Goal: Task Accomplishment & Management: Use online tool/utility

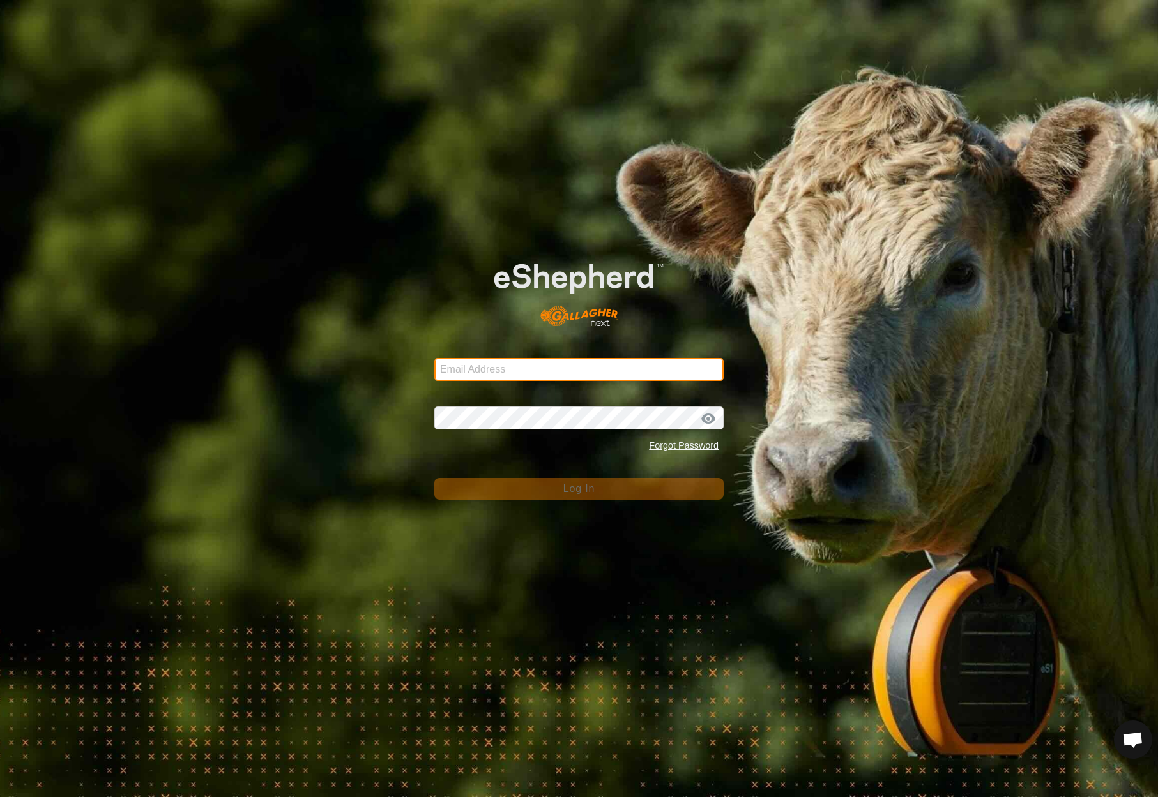
click at [568, 366] on input "Email Address" at bounding box center [578, 369] width 289 height 23
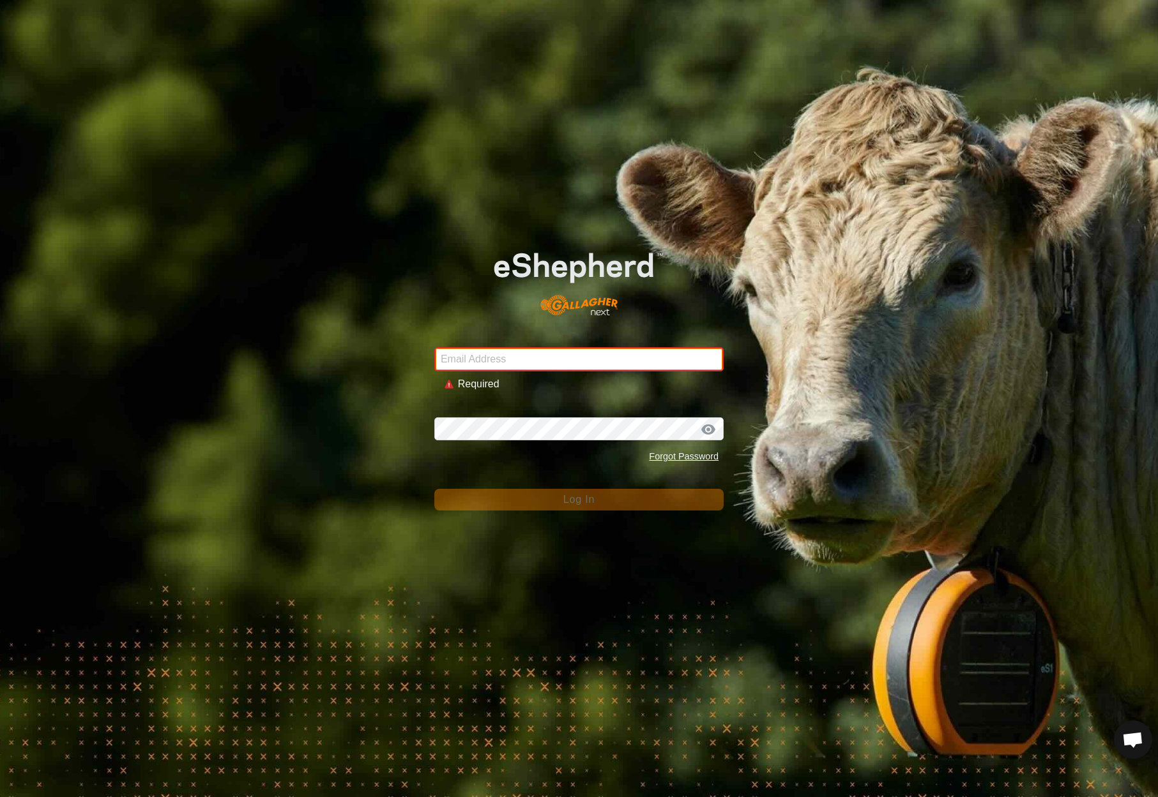
click at [665, 358] on input "Email Address" at bounding box center [578, 359] width 289 height 24
paste input "[EMAIL_ADDRESS][DOMAIN_NAME]"
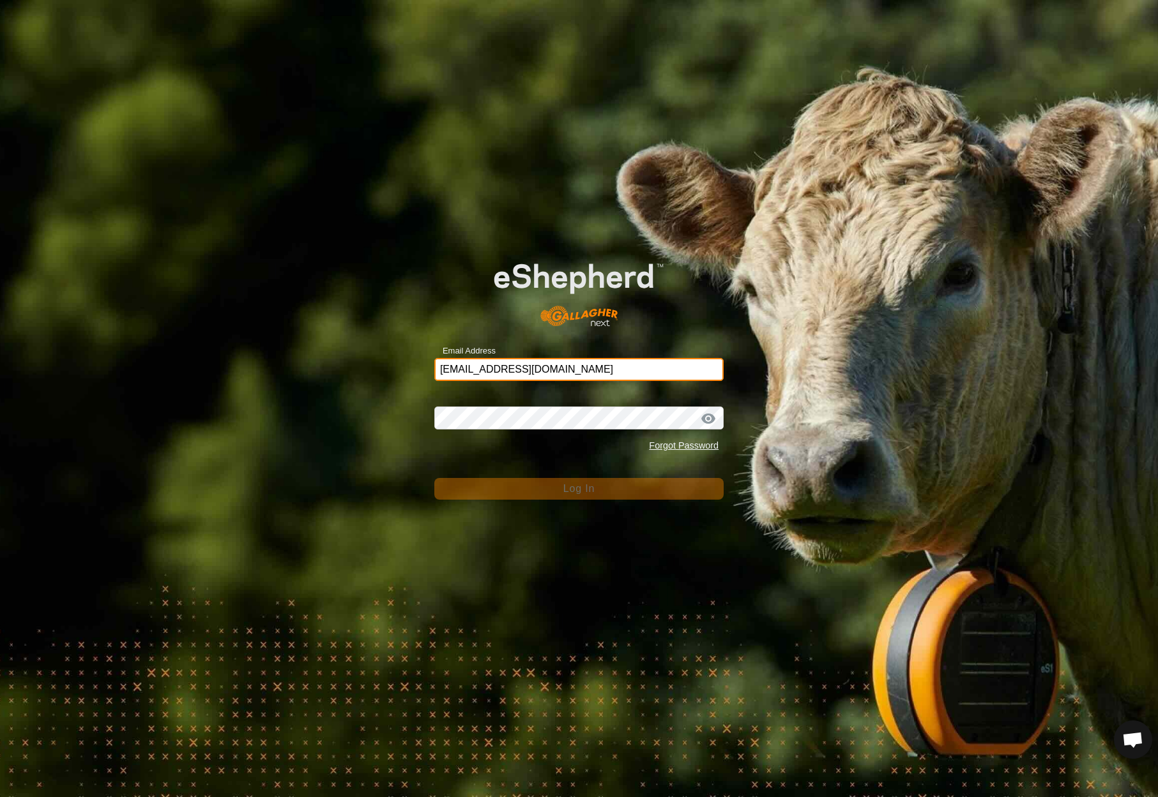
type input "[EMAIL_ADDRESS][DOMAIN_NAME]"
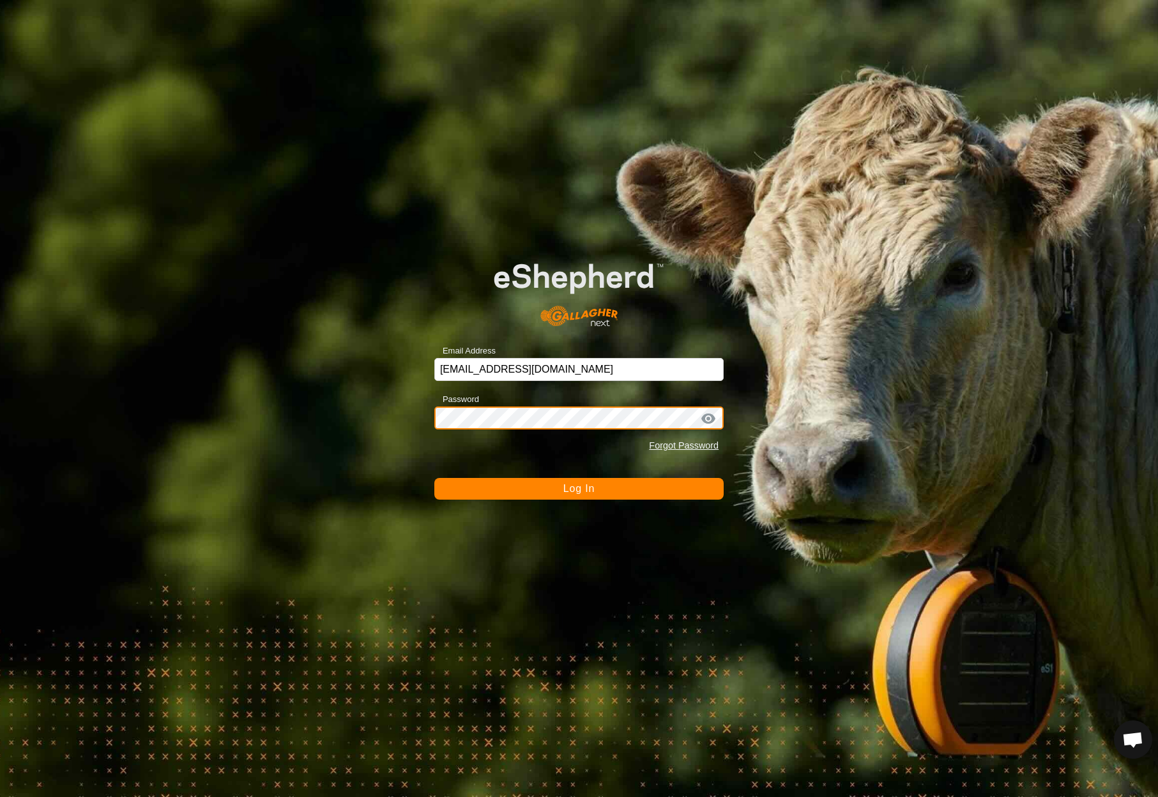
click at [578, 489] on button "Log In" at bounding box center [578, 489] width 289 height 22
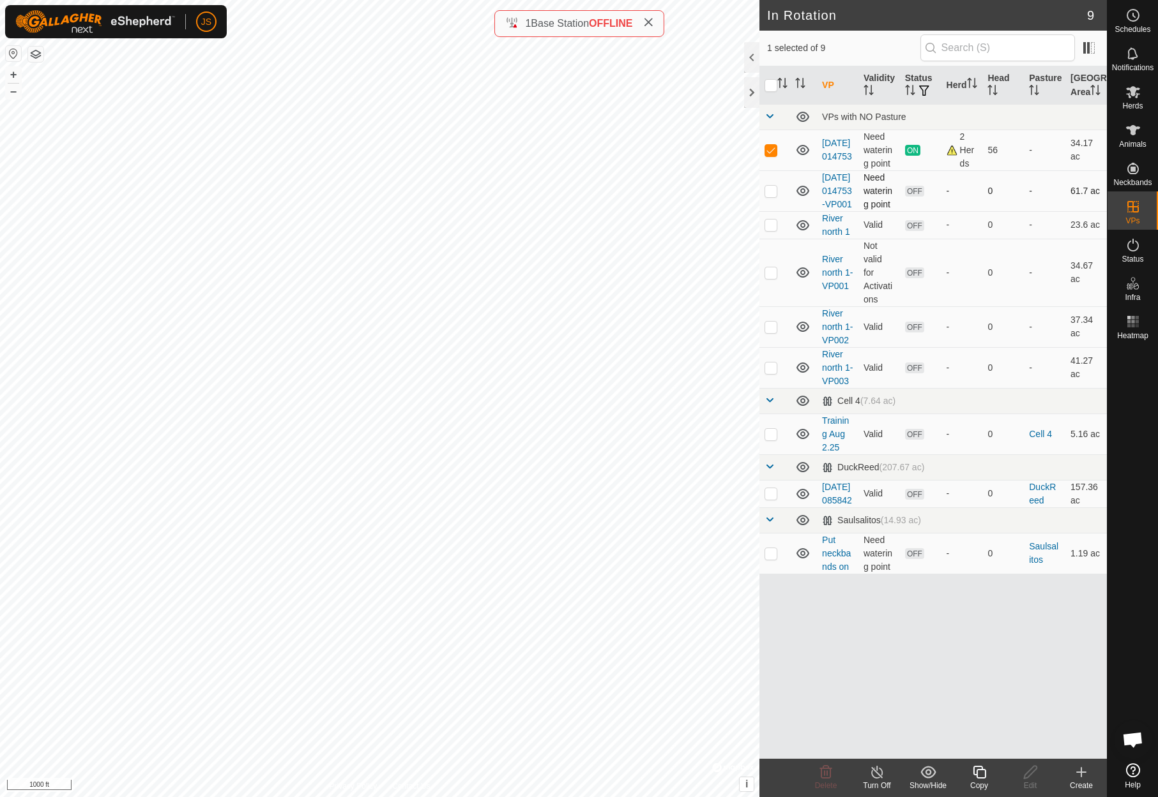
click at [770, 205] on td at bounding box center [774, 190] width 31 height 41
checkbox input "true"
checkbox input "false"
checkbox input "true"
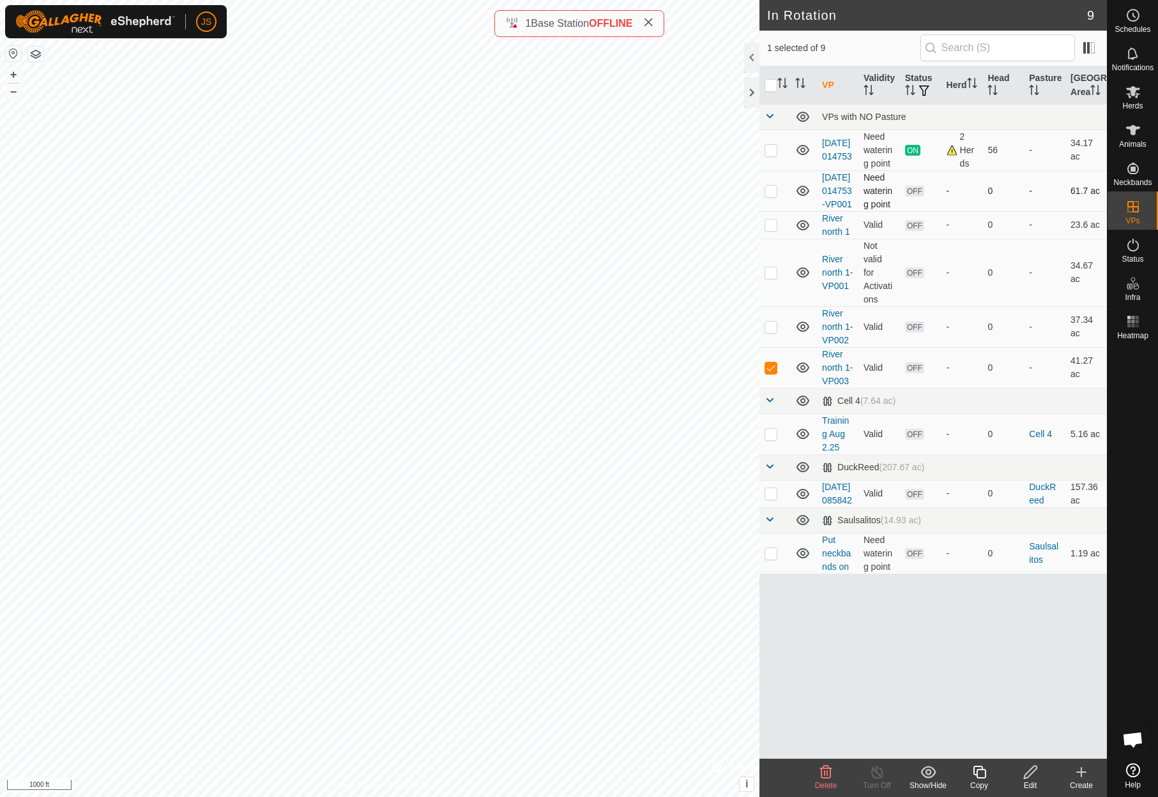
checkbox input "true"
checkbox input "false"
checkbox input "true"
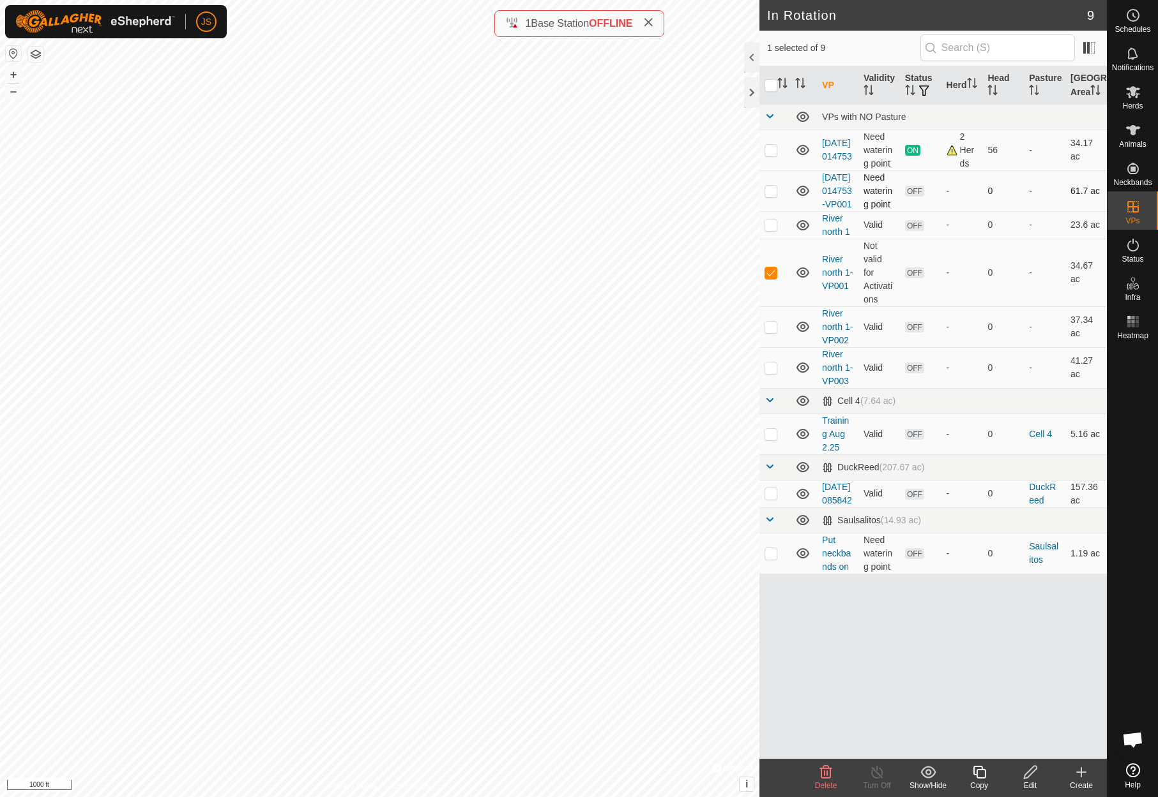
checkbox input "true"
checkbox input "false"
click at [771, 155] on p-checkbox at bounding box center [770, 150] width 13 height 10
checkbox input "true"
click at [1135, 88] on icon at bounding box center [1133, 92] width 14 height 12
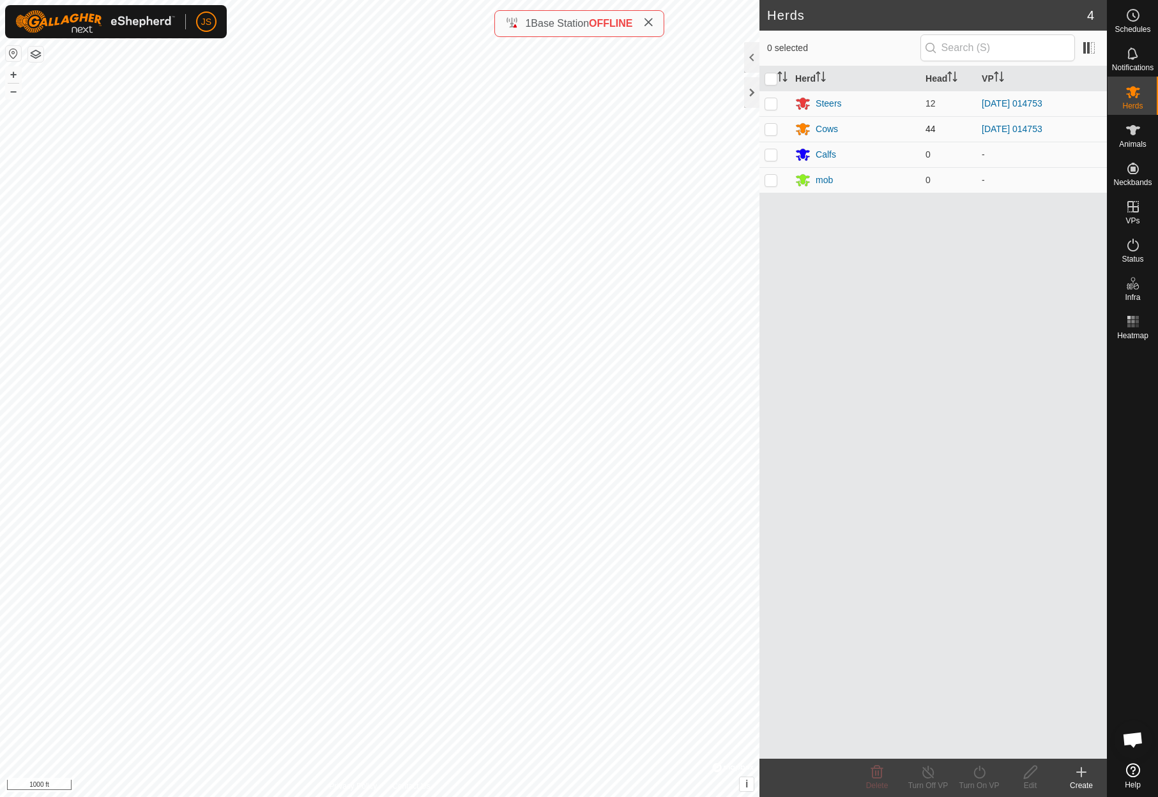
click at [771, 100] on p-checkbox at bounding box center [770, 103] width 13 height 10
checkbox input "true"
click at [770, 128] on p-checkbox at bounding box center [770, 129] width 13 height 10
checkbox input "true"
click at [975, 772] on icon at bounding box center [979, 772] width 16 height 15
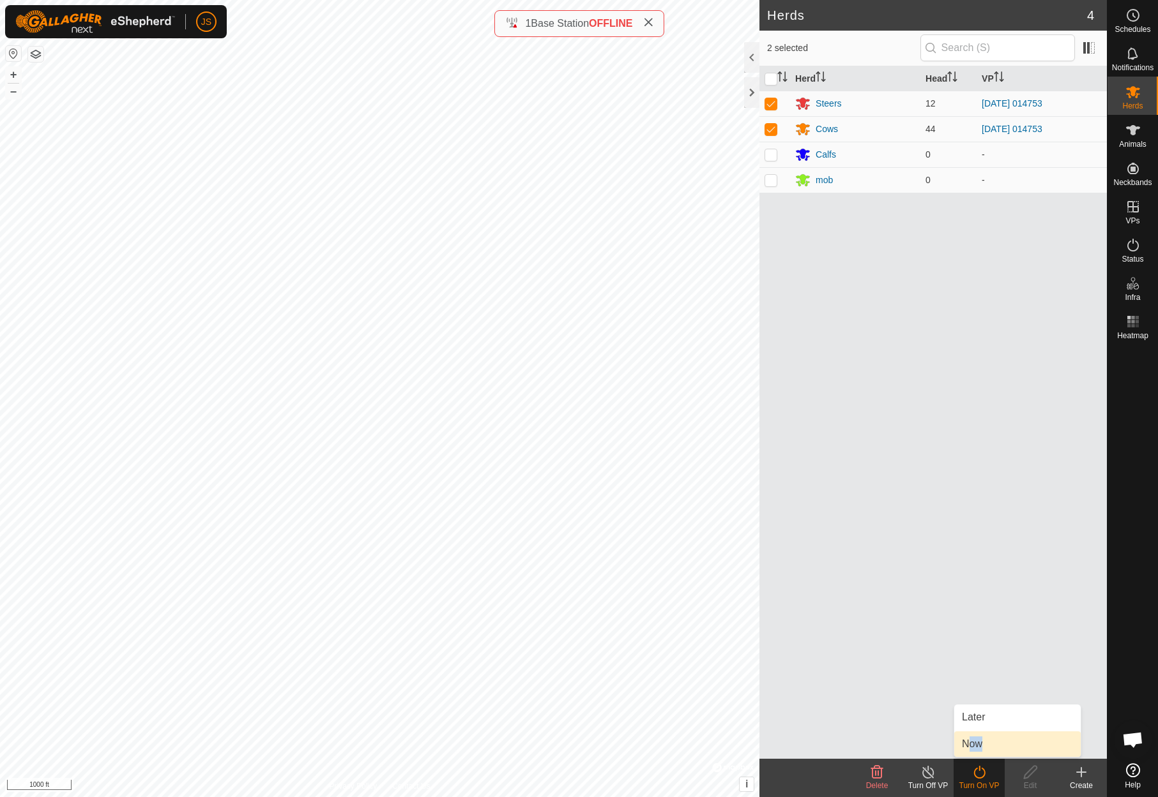
click at [971, 738] on link "Now" at bounding box center [1017, 745] width 126 height 26
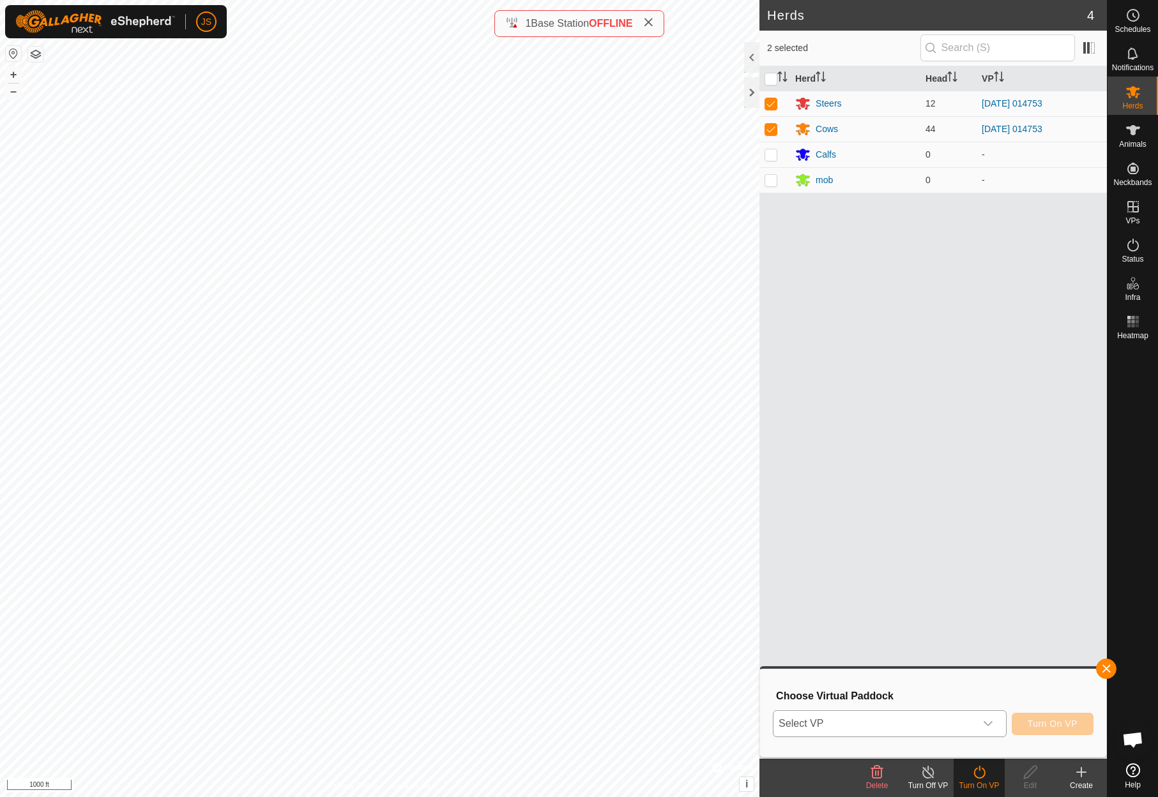
click at [984, 720] on icon "dropdown trigger" at bounding box center [988, 724] width 10 height 10
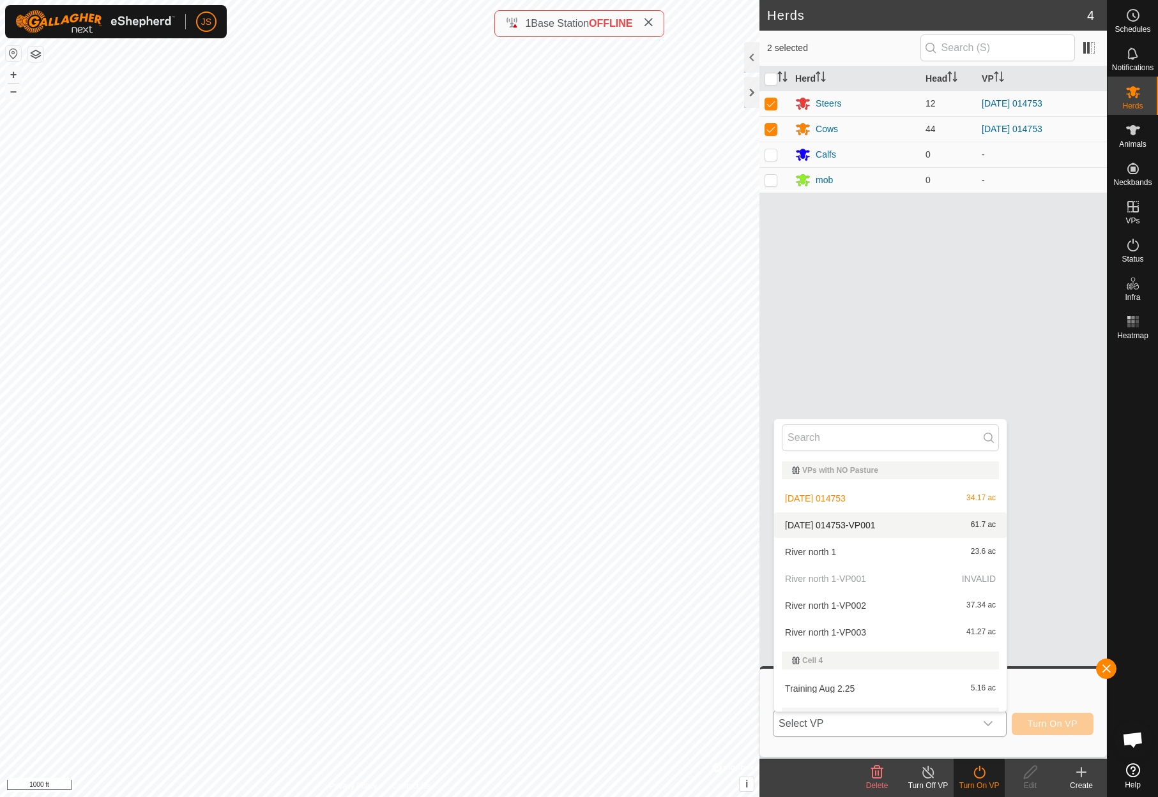
click at [836, 520] on li "[DATE] 014753-VP001 61.7 ac" at bounding box center [890, 526] width 232 height 26
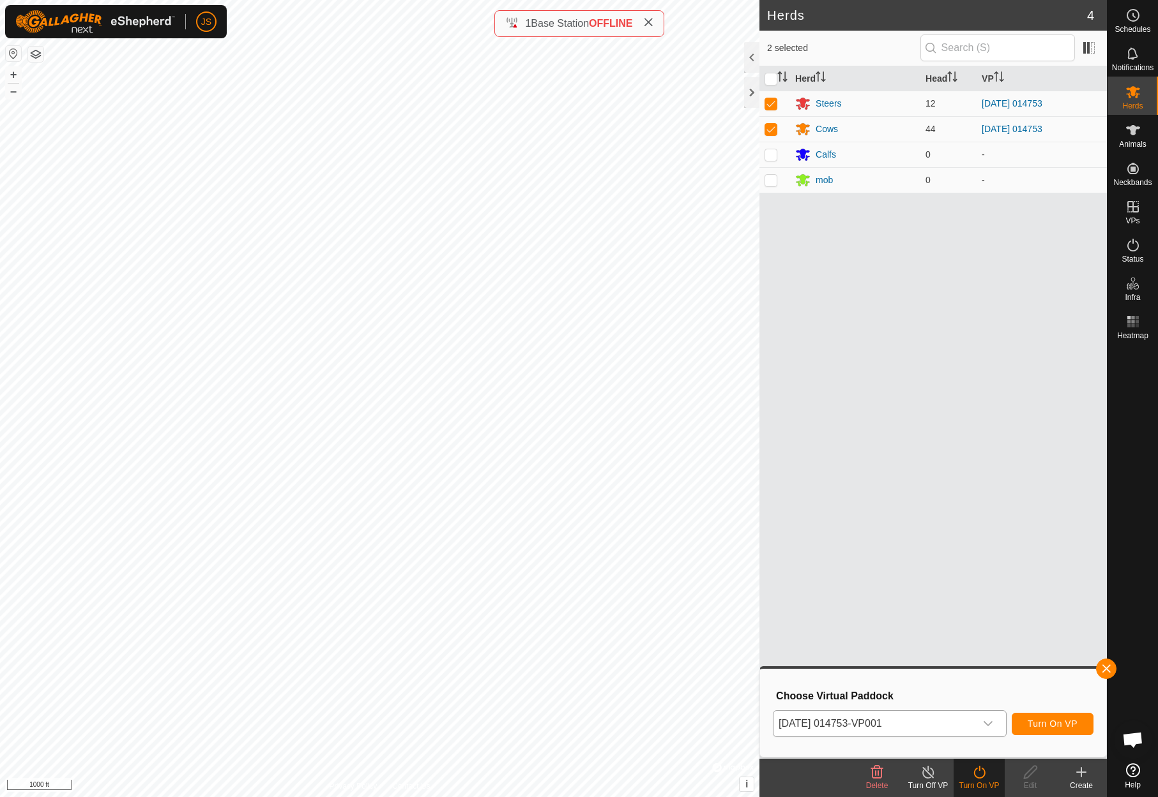
click at [1060, 723] on span "Turn On VP" at bounding box center [1052, 724] width 50 height 10
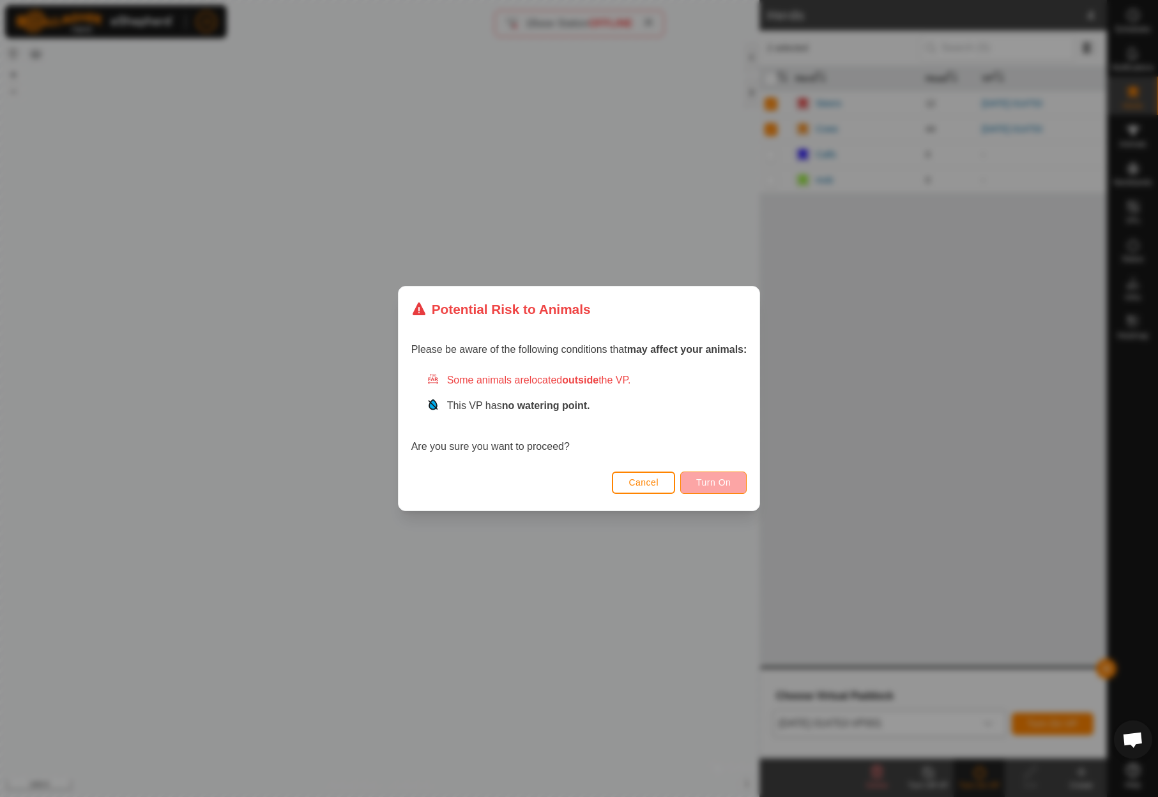
click at [711, 479] on span "Turn On" at bounding box center [713, 483] width 34 height 10
